Goal: Information Seeking & Learning: Learn about a topic

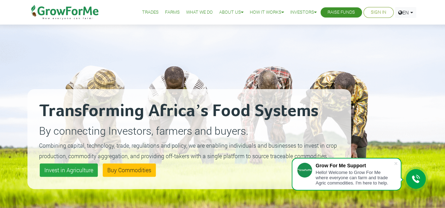
click at [228, 135] on p "By connecting Investors, farmers and buyers." at bounding box center [189, 131] width 300 height 16
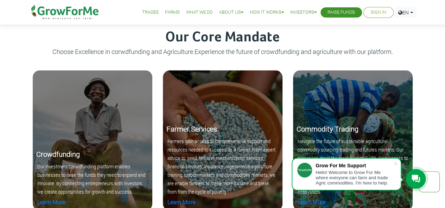
scroll to position [661, 0]
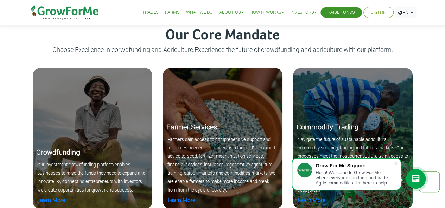
click at [172, 11] on link "Farms" at bounding box center [172, 12] width 15 height 7
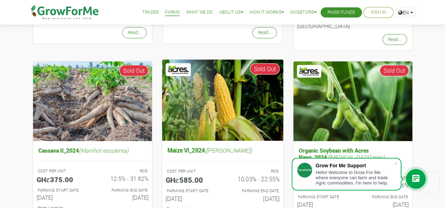
scroll to position [242, 0]
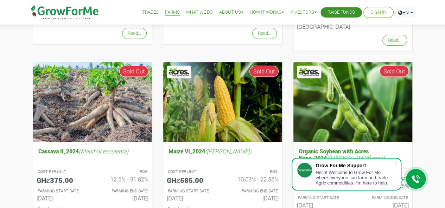
click at [188, 9] on link "What We Do" at bounding box center [199, 12] width 27 height 7
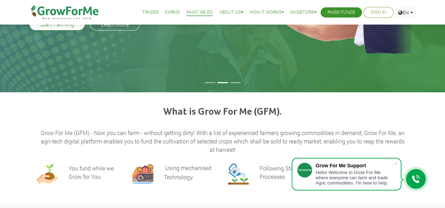
scroll to position [90, 0]
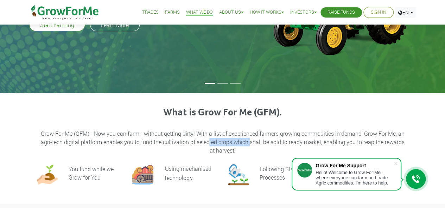
drag, startPoint x: 245, startPoint y: 146, endPoint x: 206, endPoint y: 145, distance: 39.0
click at [206, 145] on p "Grow For Me (GFM) - Now you can farm - without getting dirty! With a list of ex…" at bounding box center [222, 142] width 369 height 25
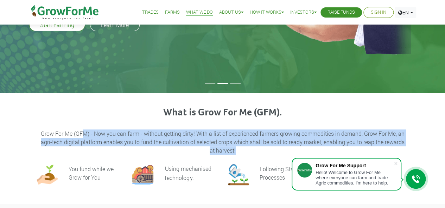
drag, startPoint x: 233, startPoint y: 151, endPoint x: 82, endPoint y: 135, distance: 152.0
click at [82, 135] on p "Grow For Me (GFM) - Now you can farm - without getting dirty! With a list of ex…" at bounding box center [222, 142] width 369 height 25
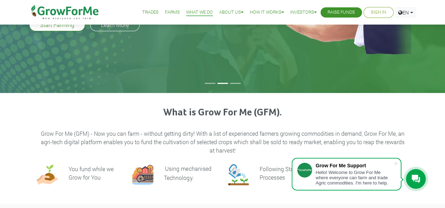
click at [197, 158] on div at bounding box center [222, 160] width 382 height 8
drag, startPoint x: 236, startPoint y: 150, endPoint x: 7, endPoint y: 160, distance: 228.4
click at [7, 160] on div "What is Grow For Me (GFM). Grow For Me (GFM) - Now you can farm - without getti…" at bounding box center [222, 148] width 445 height 111
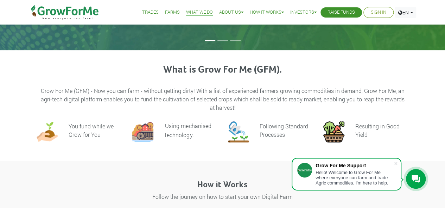
scroll to position [133, 0]
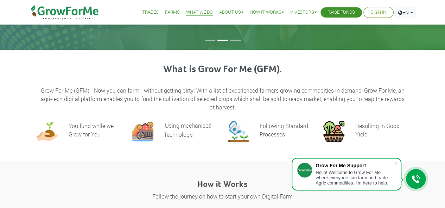
click at [203, 101] on p "Grow For Me (GFM) - Now you can farm - without getting dirty! With a list of ex…" at bounding box center [222, 98] width 369 height 25
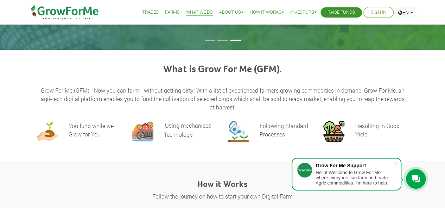
drag, startPoint x: 203, startPoint y: 101, endPoint x: 215, endPoint y: 106, distance: 13.3
drag, startPoint x: 215, startPoint y: 106, endPoint x: 194, endPoint y: 101, distance: 21.2
click at [194, 101] on p "Grow For Me (GFM) - Now you can farm - without getting dirty! With a list of ex…" at bounding box center [222, 98] width 369 height 25
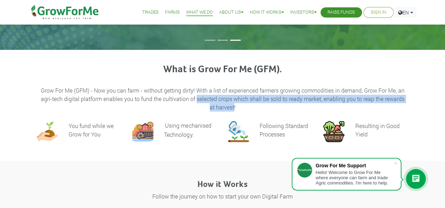
drag, startPoint x: 194, startPoint y: 101, endPoint x: 226, endPoint y: 110, distance: 32.8
click at [226, 110] on p "Grow For Me (GFM) - Now you can farm - without getting dirty! With a list of ex…" at bounding box center [222, 98] width 369 height 25
click at [228, 100] on p "Grow For Me (GFM) - Now you can farm - without getting dirty! With a list of ex…" at bounding box center [222, 98] width 369 height 25
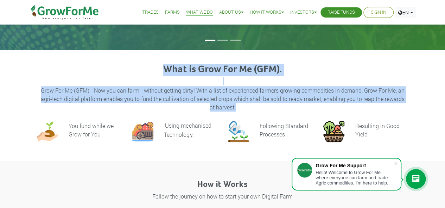
drag, startPoint x: 232, startPoint y: 105, endPoint x: 113, endPoint y: 83, distance: 120.9
click at [113, 83] on div "What is Grow For Me (GFM). Grow For Me (GFM) - Now you can farm - without getti…" at bounding box center [222, 88] width 382 height 48
copy div "What is Grow For Me (GFM). Grow For Me (GFM) - Now you can farm - without getti…"
